Goal: Information Seeking & Learning: Learn about a topic

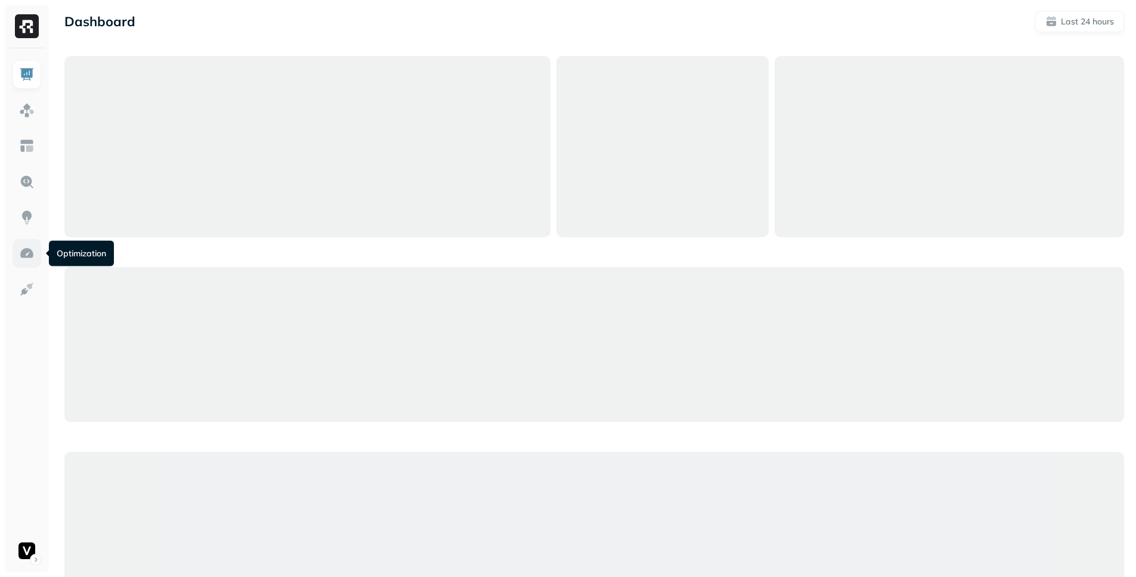
click at [27, 252] on img at bounding box center [26, 253] width 15 height 15
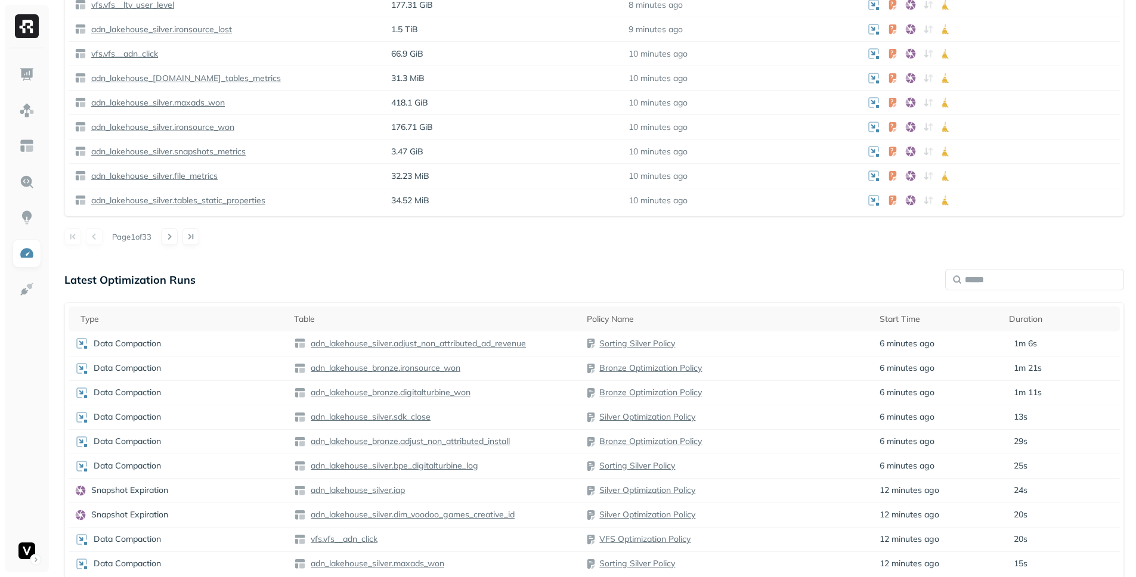
scroll to position [762, 0]
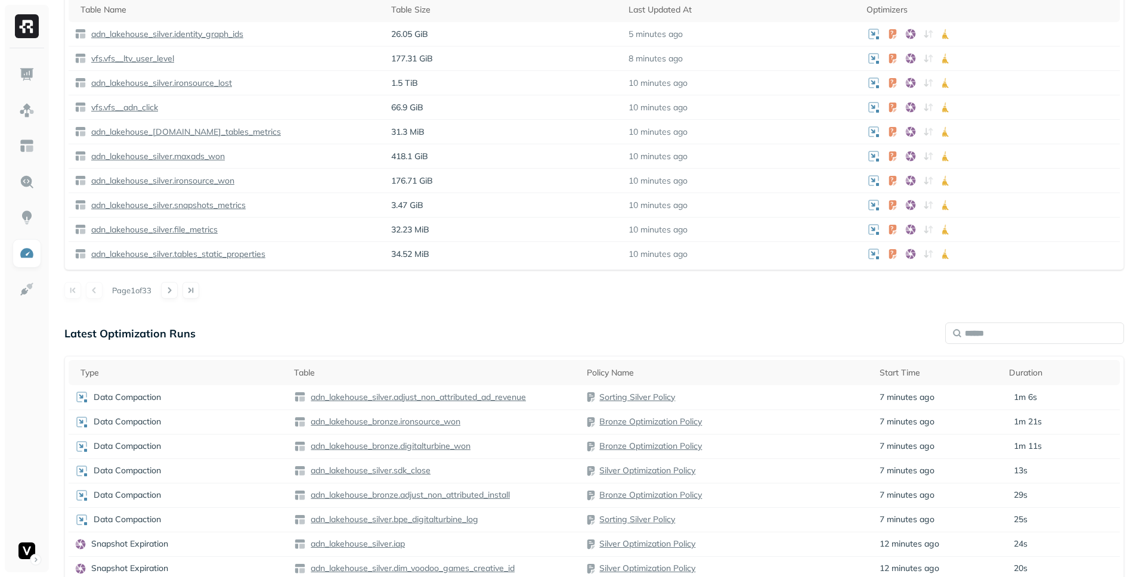
scroll to position [762, 0]
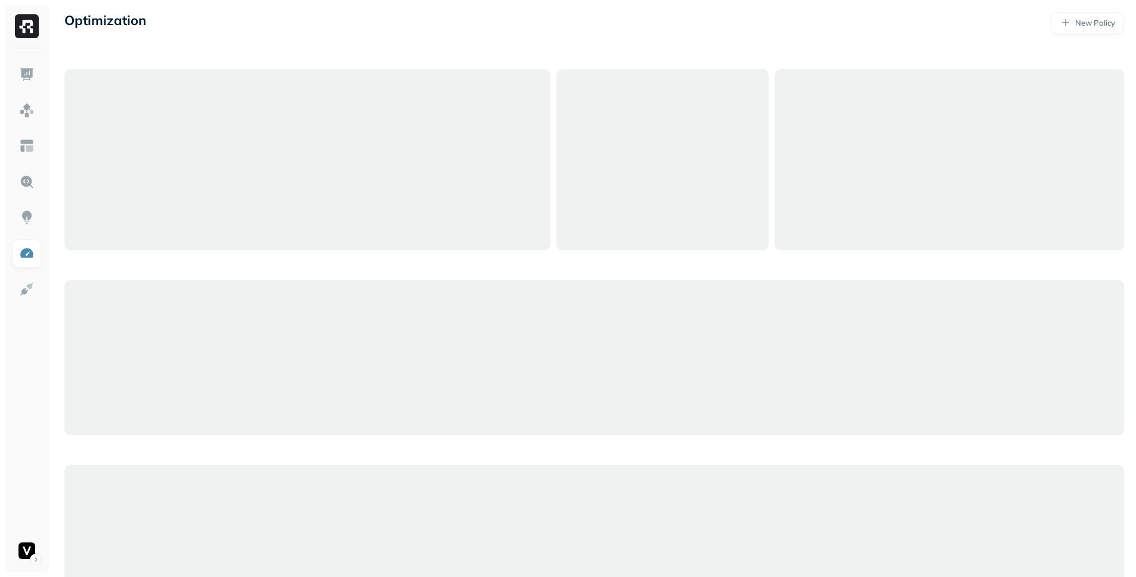
scroll to position [753, 0]
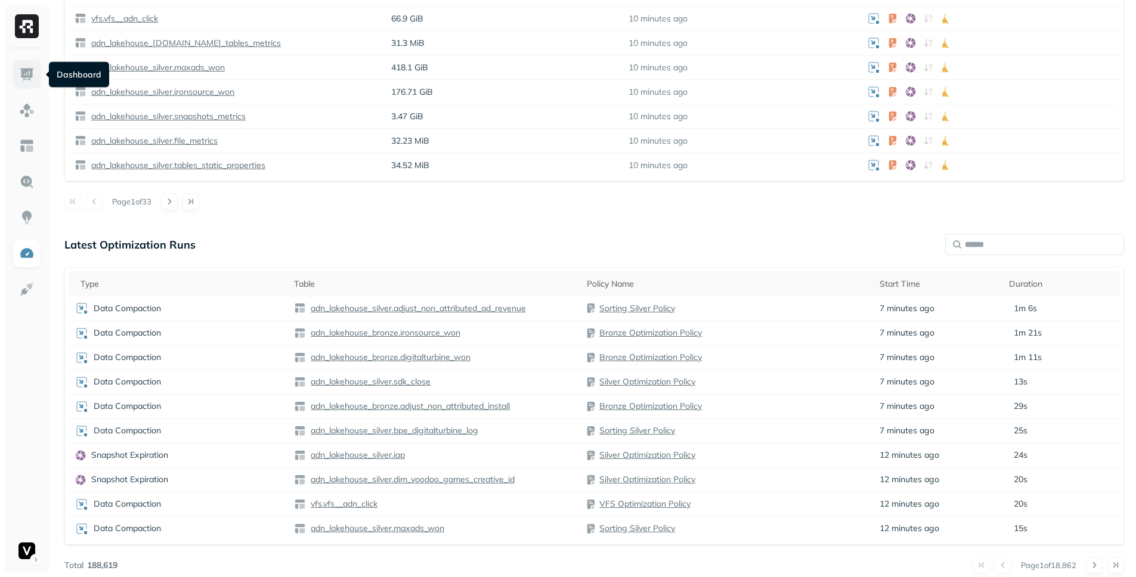
click at [38, 71] on link at bounding box center [27, 74] width 29 height 29
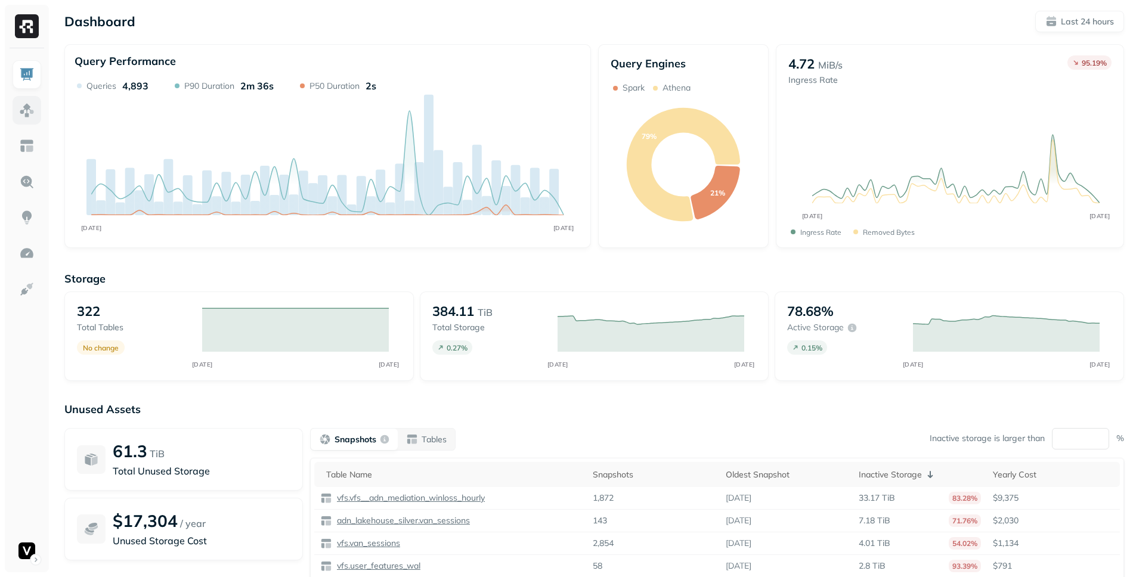
click at [41, 107] on ul at bounding box center [27, 312] width 30 height 505
click at [38, 107] on link at bounding box center [27, 110] width 29 height 29
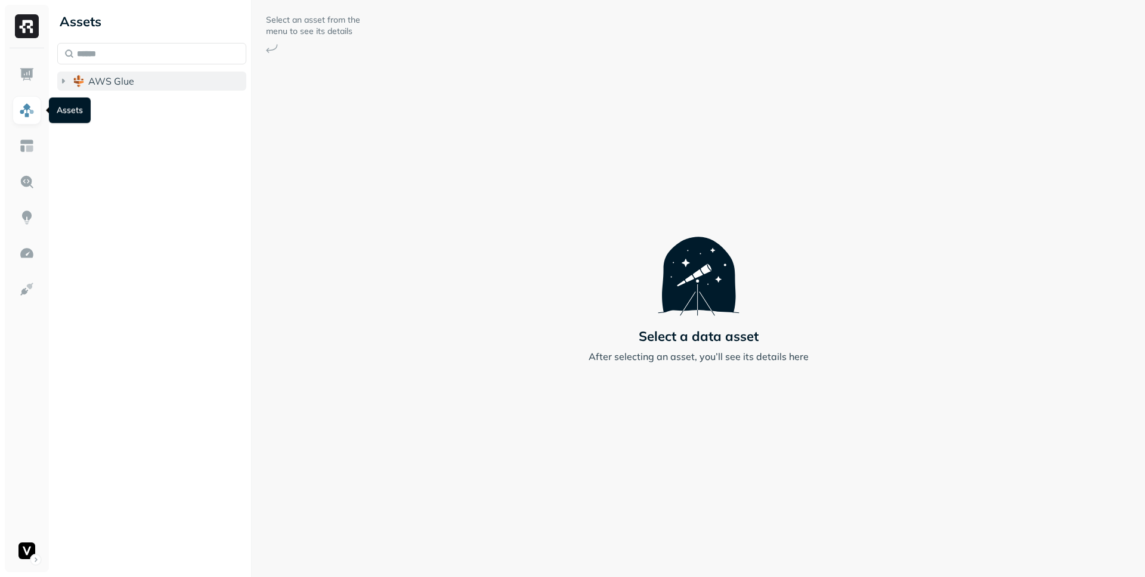
click at [86, 86] on button "AWS Glue" at bounding box center [151, 81] width 189 height 19
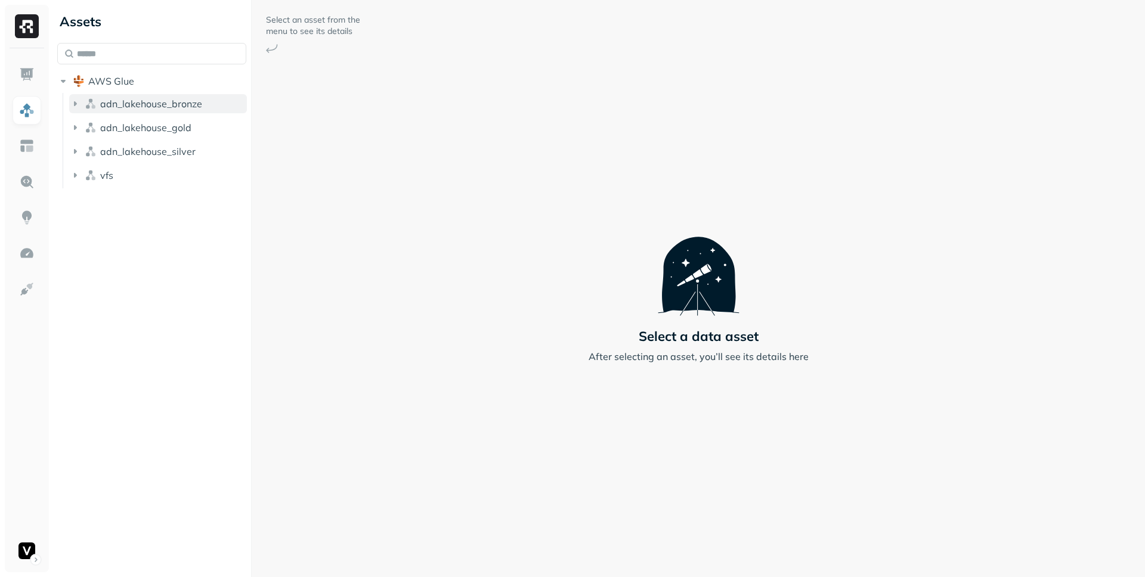
click at [111, 103] on span "adn_lakehouse_bronze" at bounding box center [151, 104] width 102 height 12
click at [131, 121] on p "( 53 )" at bounding box center [138, 126] width 18 height 12
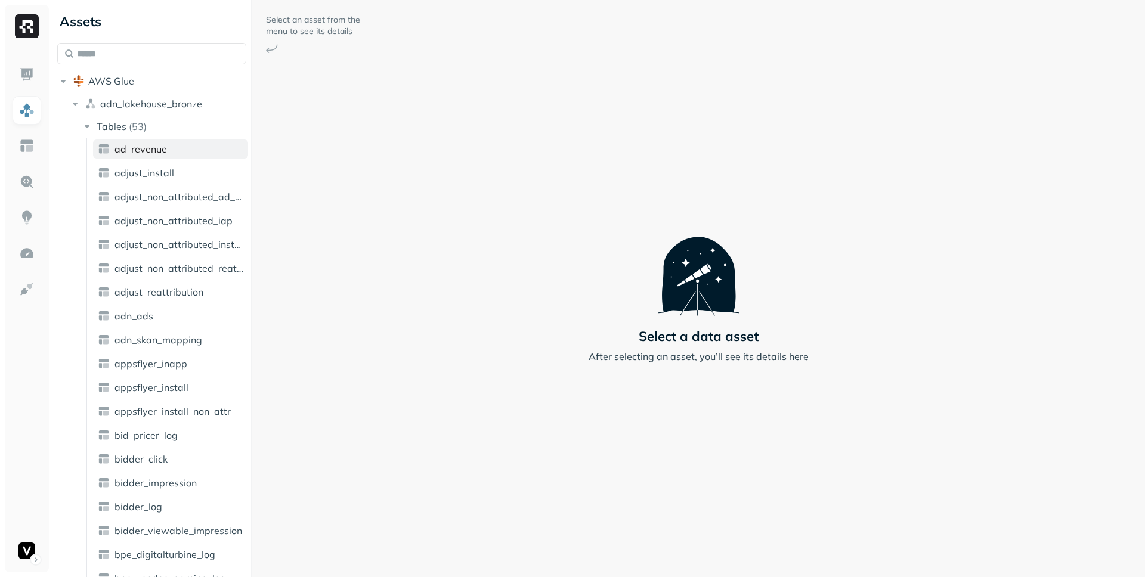
click at [153, 148] on span "ad_revenue" at bounding box center [140, 149] width 52 height 12
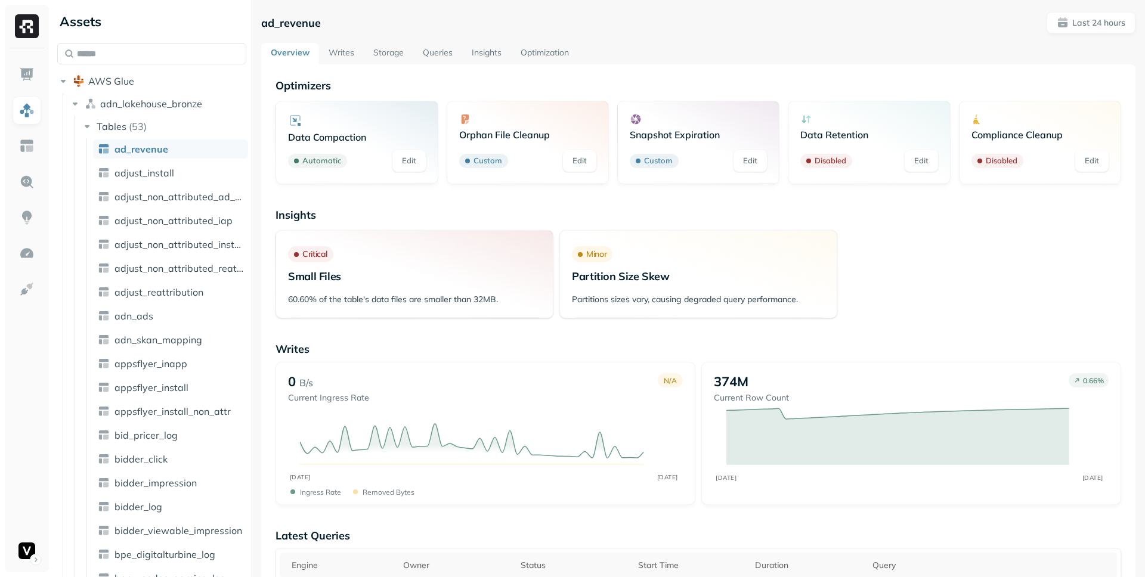
click at [340, 56] on link "Writes" at bounding box center [341, 53] width 45 height 21
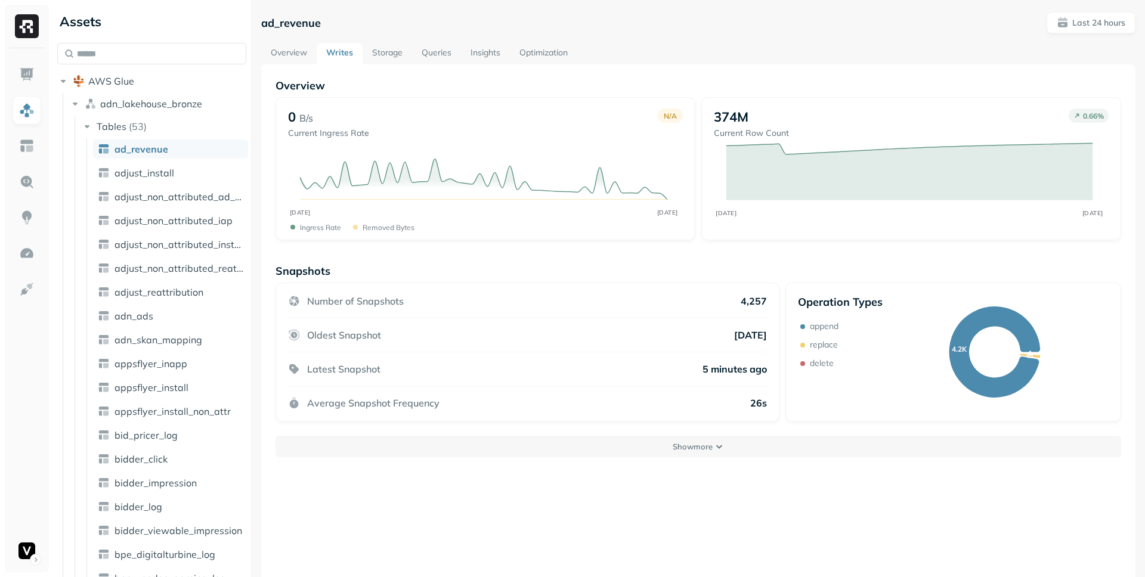
click at [302, 57] on link "Overview" at bounding box center [288, 53] width 55 height 21
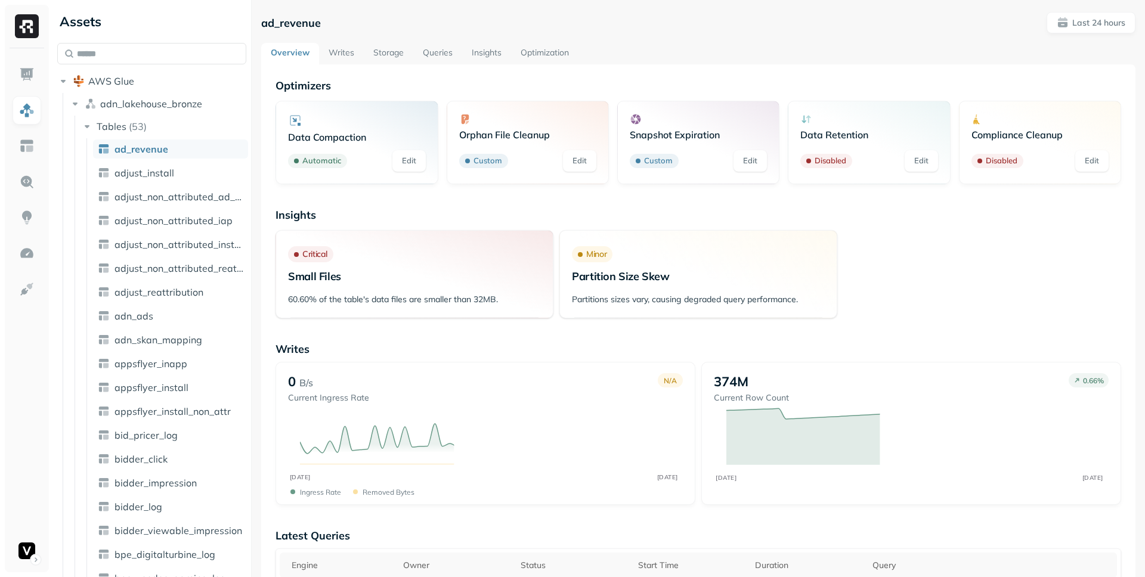
click at [321, 54] on link "Writes" at bounding box center [341, 53] width 45 height 21
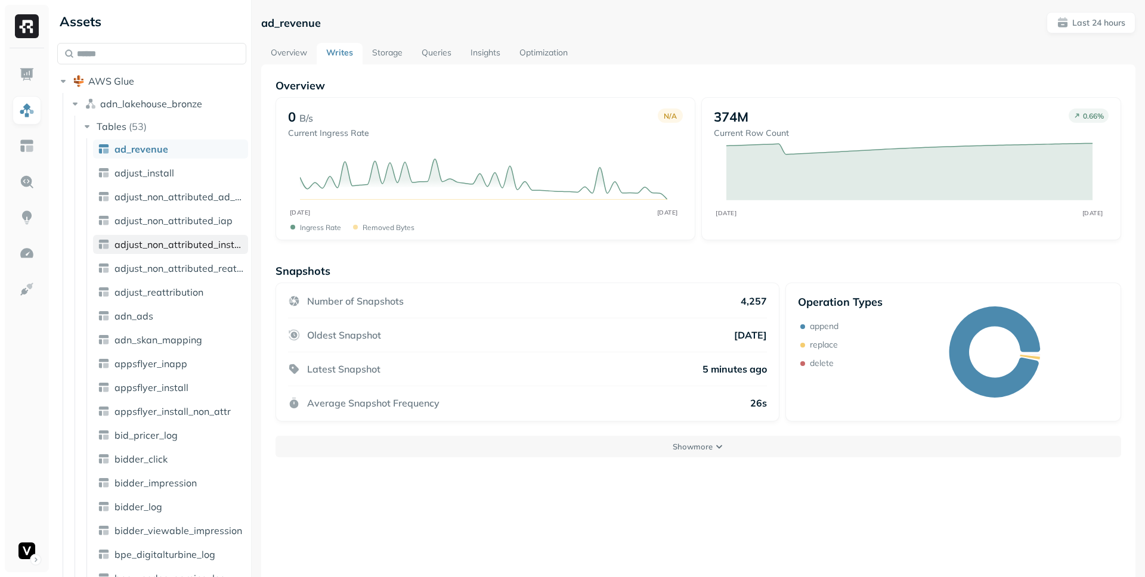
click at [176, 253] on link "adjust_non_attributed_install" at bounding box center [170, 244] width 155 height 19
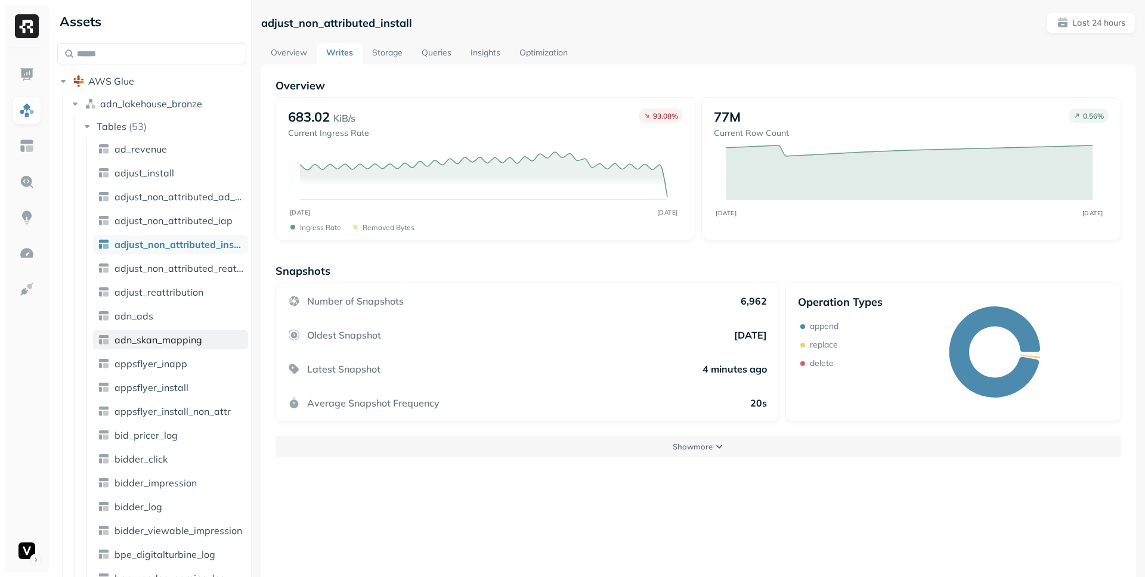
click at [157, 334] on span "adn_skan_mapping" at bounding box center [158, 340] width 88 height 12
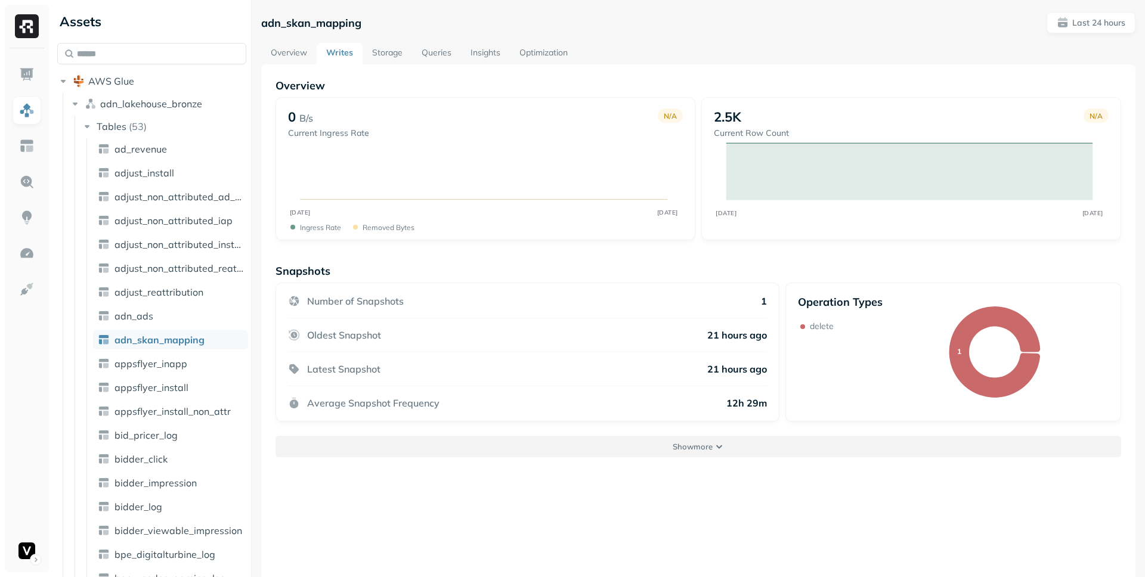
click at [731, 446] on button "Show more" at bounding box center [697, 446] width 845 height 21
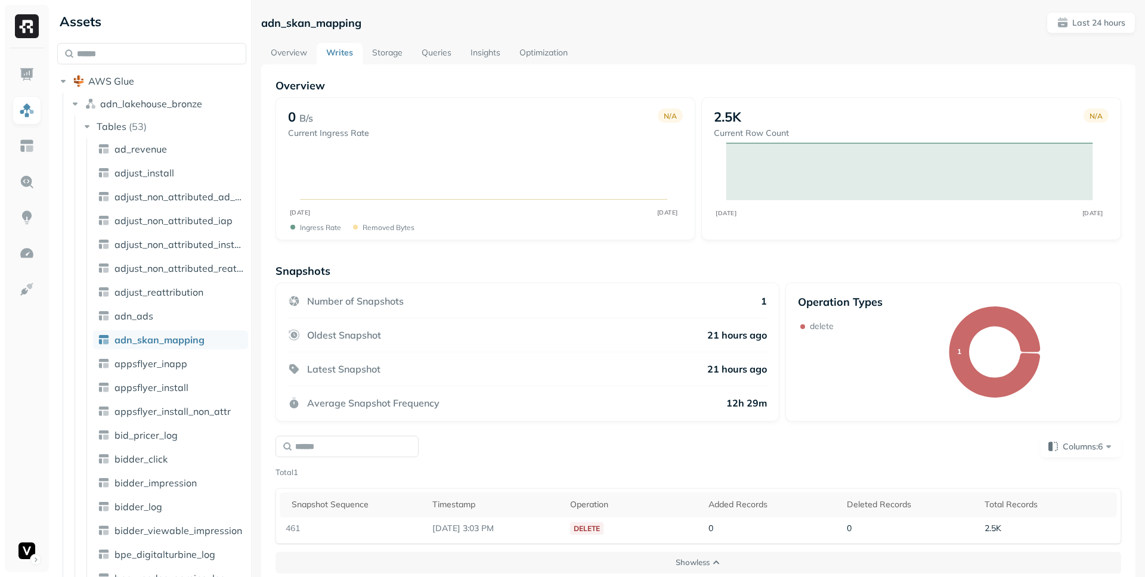
scroll to position [64, 0]
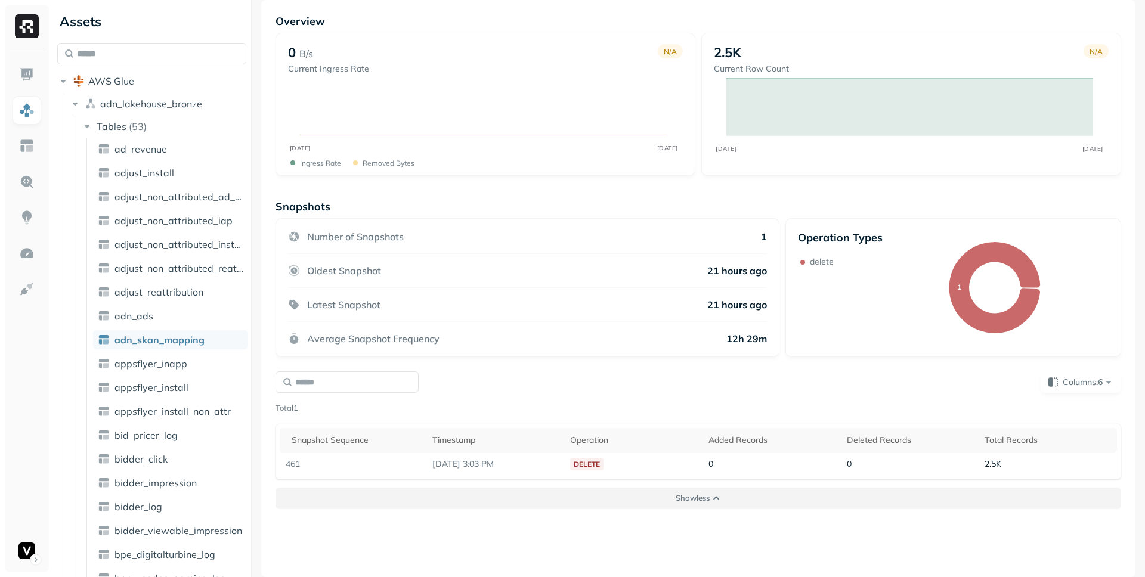
click at [709, 489] on button "Show less" at bounding box center [697, 498] width 845 height 21
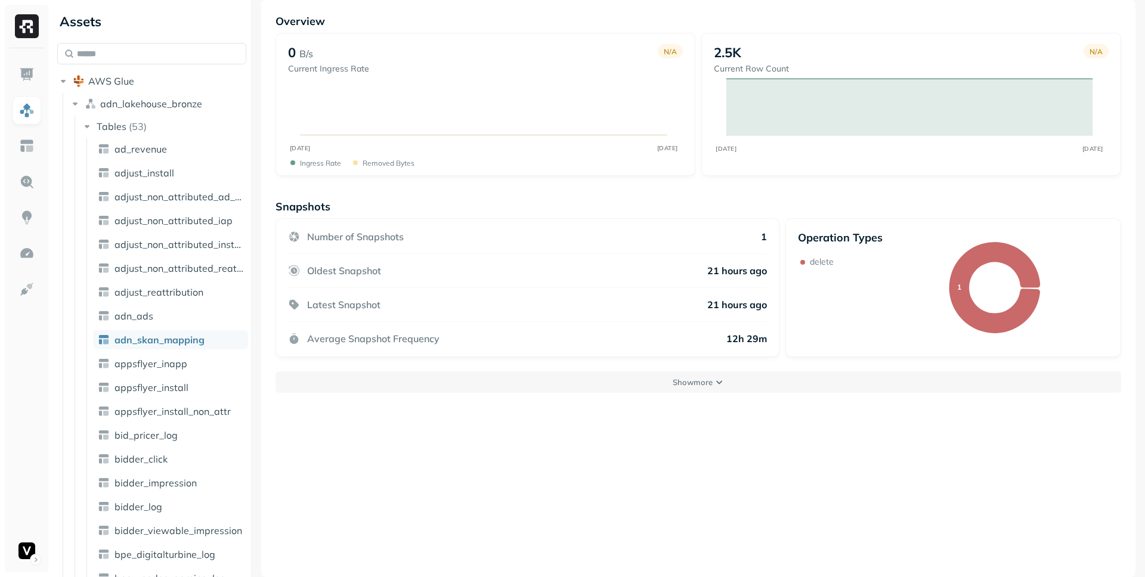
scroll to position [0, 0]
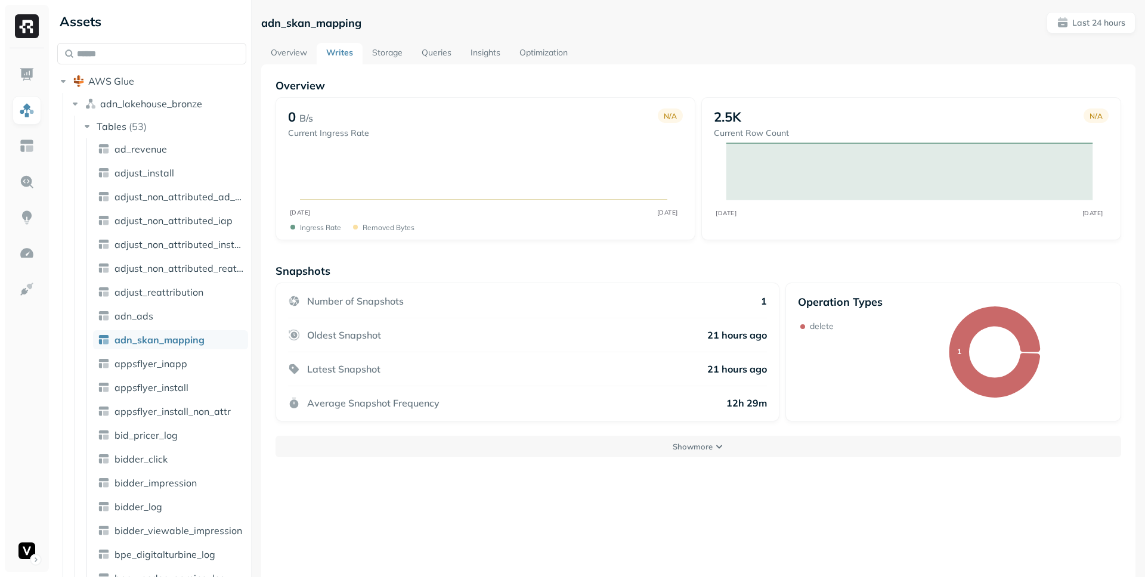
click at [377, 50] on link "Storage" at bounding box center [386, 53] width 49 height 21
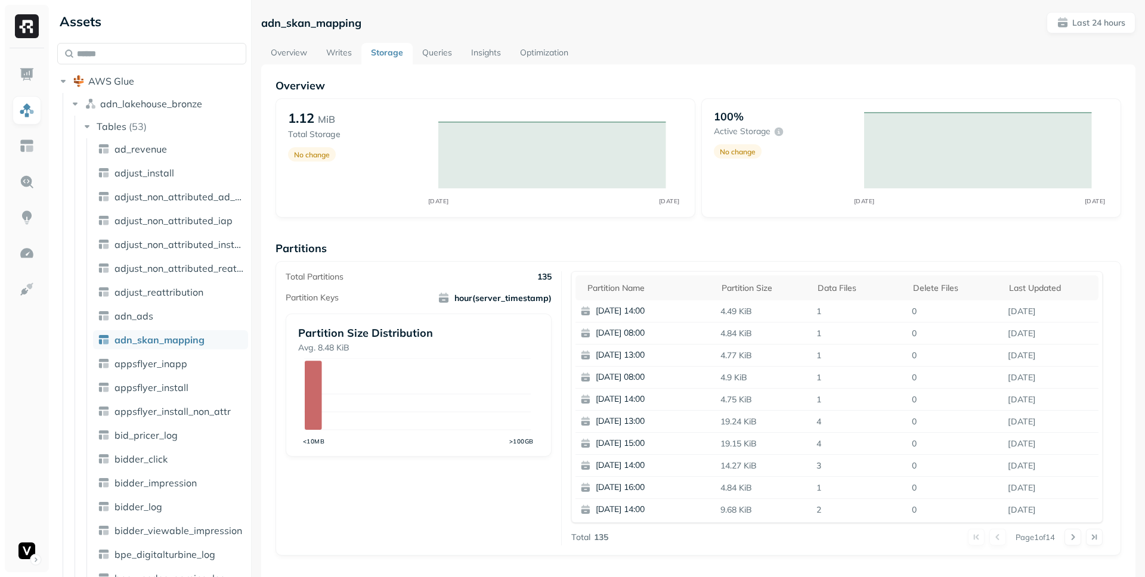
click at [344, 55] on link "Writes" at bounding box center [339, 53] width 45 height 21
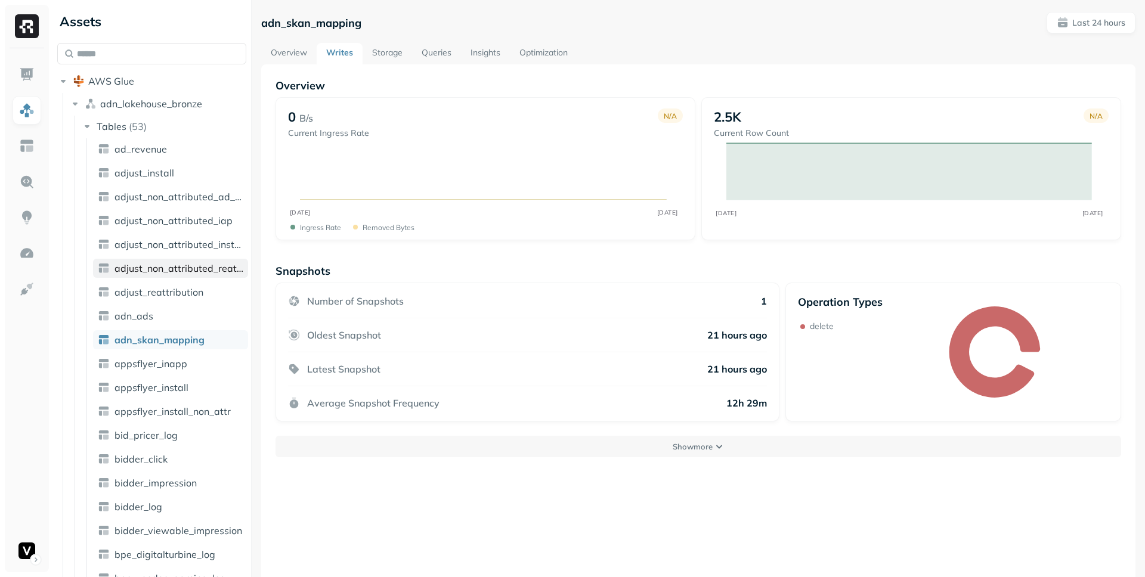
click at [168, 273] on span "adjust_non_attributed_reattribution" at bounding box center [178, 268] width 129 height 12
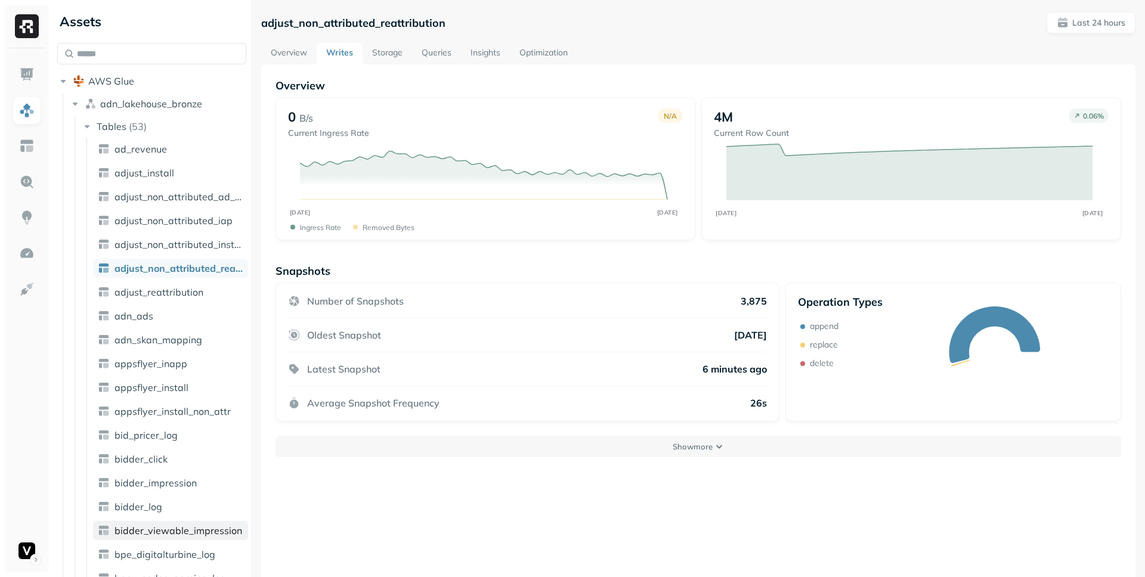
scroll to position [178, 0]
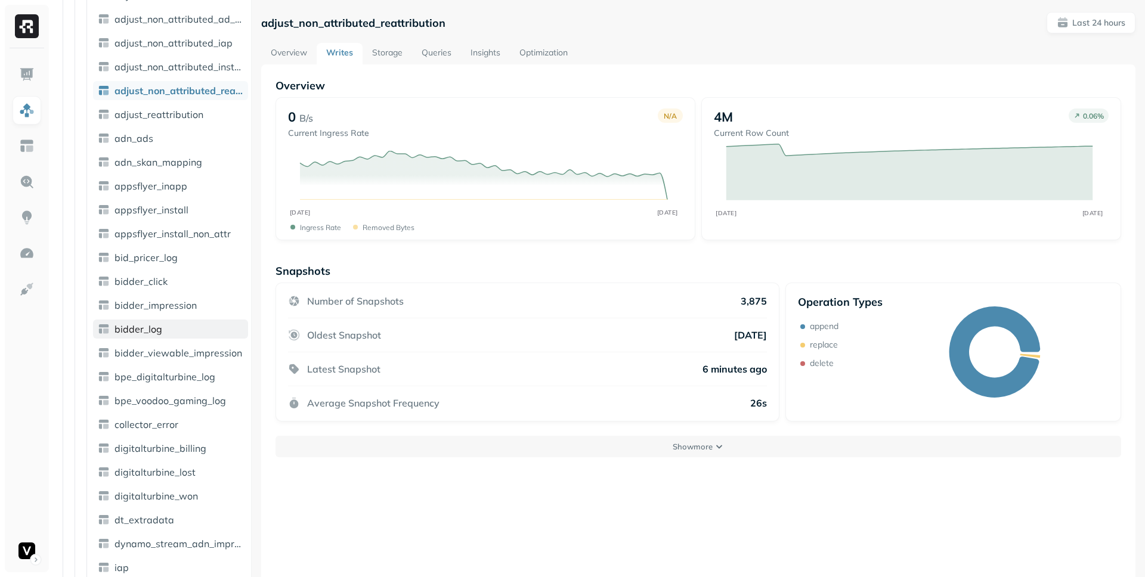
click at [180, 331] on link "bidder_log" at bounding box center [170, 329] width 155 height 19
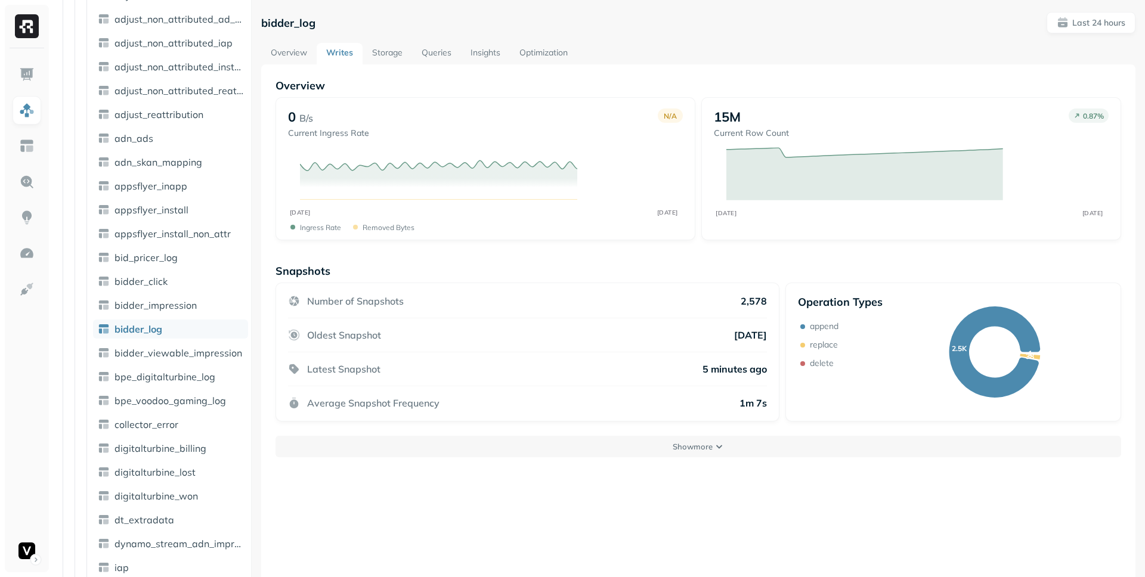
scroll to position [373, 0]
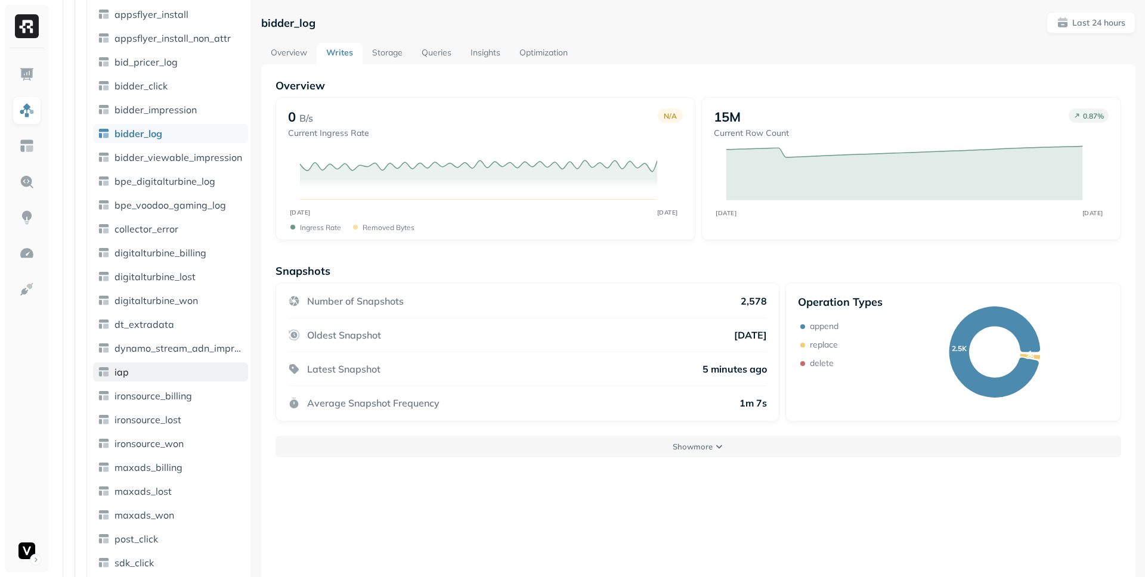
click at [175, 373] on link "iap" at bounding box center [170, 371] width 155 height 19
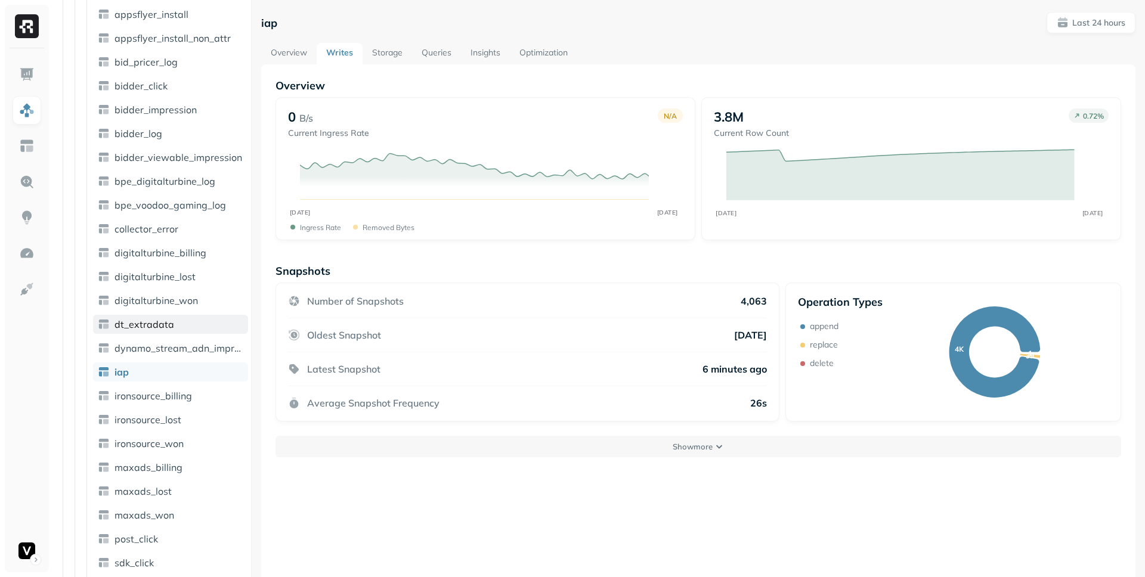
click at [169, 320] on span "dt_extradata" at bounding box center [144, 324] width 60 height 12
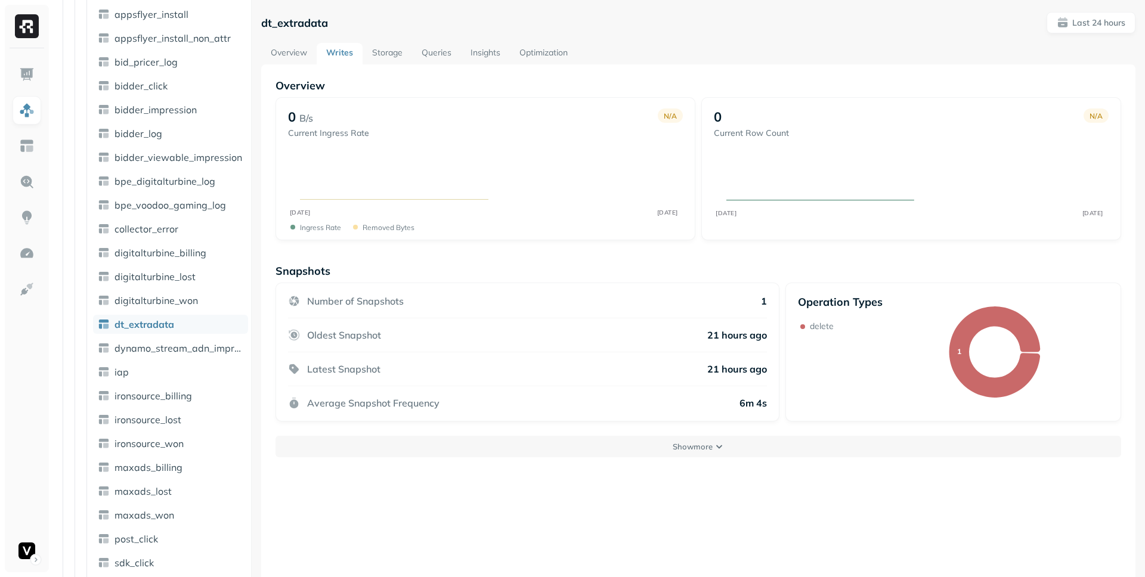
scroll to position [641, 0]
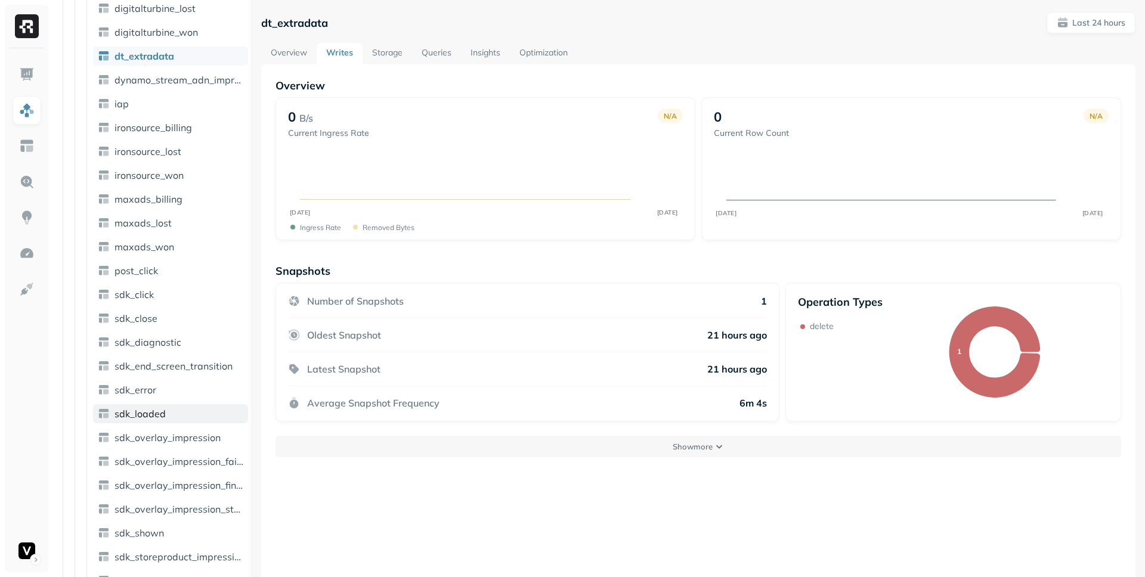
click at [168, 419] on link "sdk_loaded" at bounding box center [170, 413] width 155 height 19
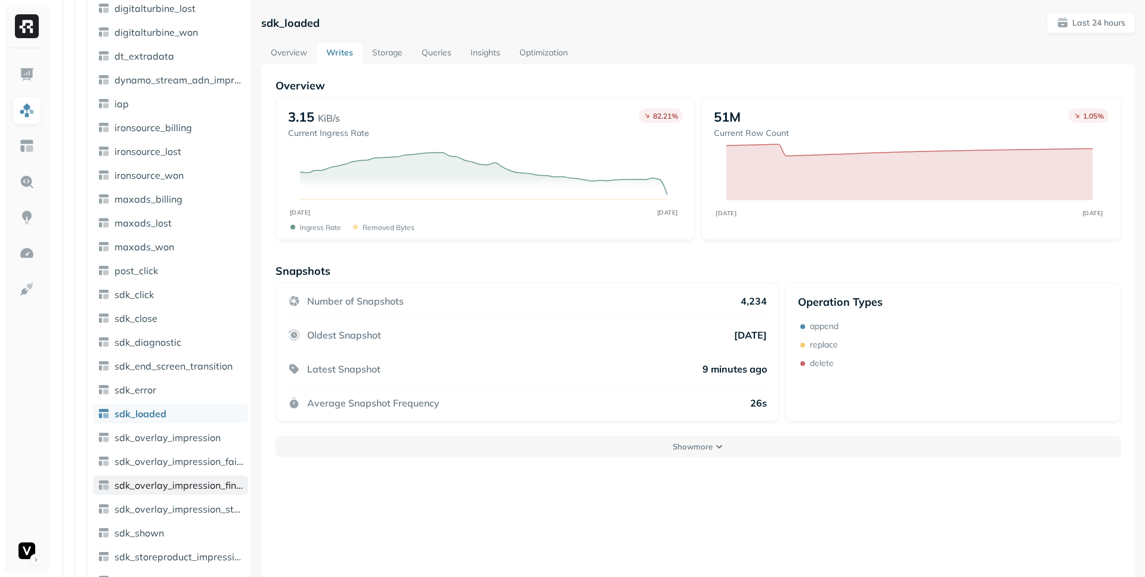
click at [178, 484] on span "sdk_overlay_impression_finished" at bounding box center [178, 485] width 129 height 12
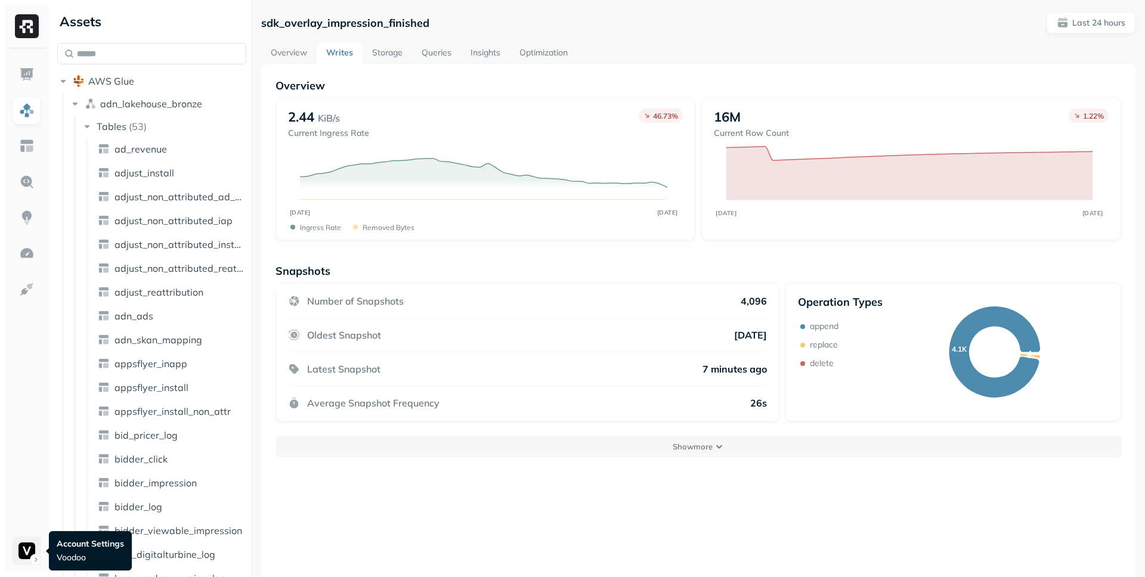
click at [34, 552] on html "Assets AWS Glue adn_lakehouse_bronze Tables ( 53 ) ad_revenue adjust_install ad…" at bounding box center [572, 288] width 1145 height 577
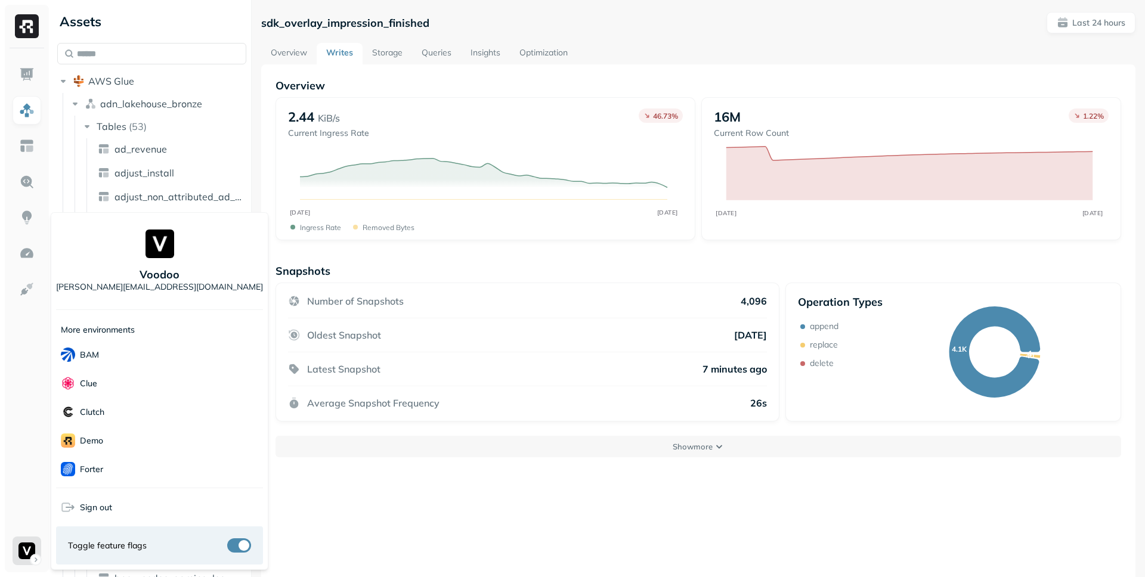
scroll to position [258, 0]
click at [114, 408] on div "Sonos" at bounding box center [159, 411] width 207 height 29
